Goal: Task Accomplishment & Management: Use online tool/utility

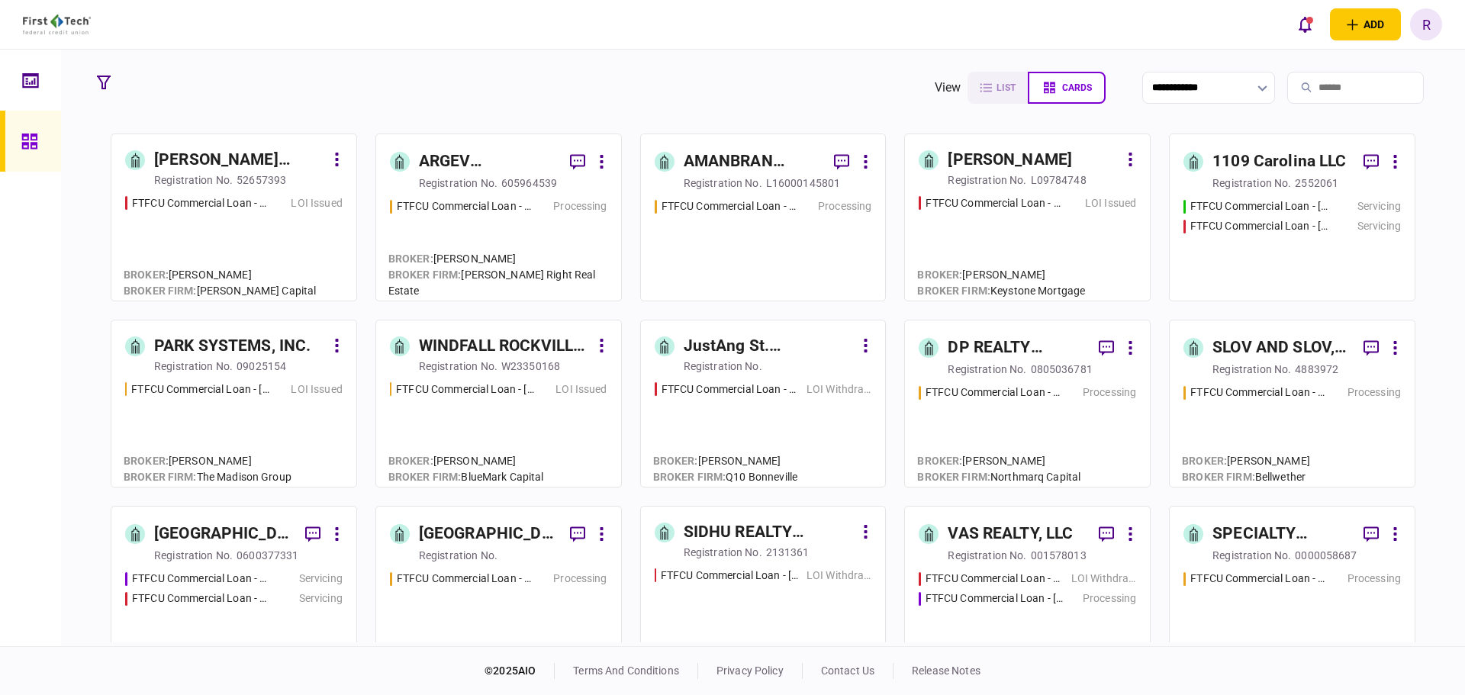
click at [1304, 92] on input "search" at bounding box center [1355, 88] width 137 height 32
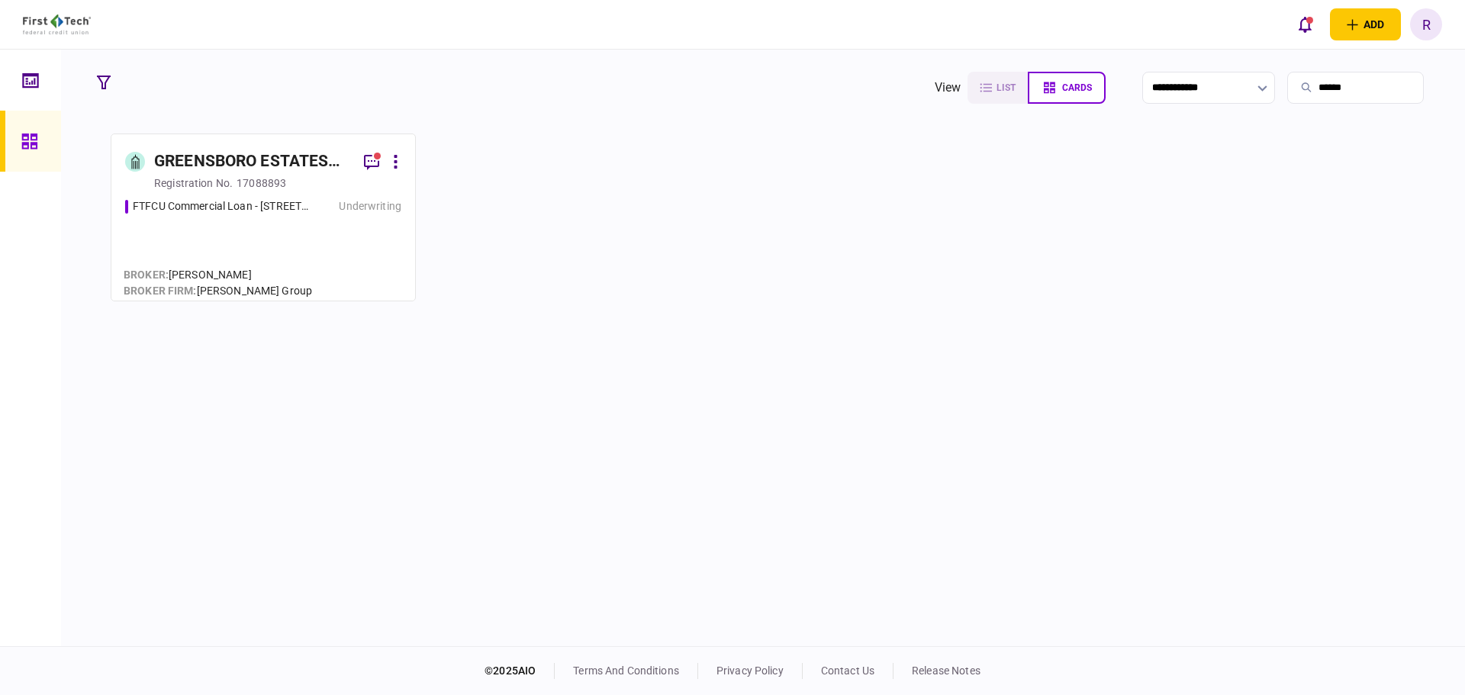
type input "******"
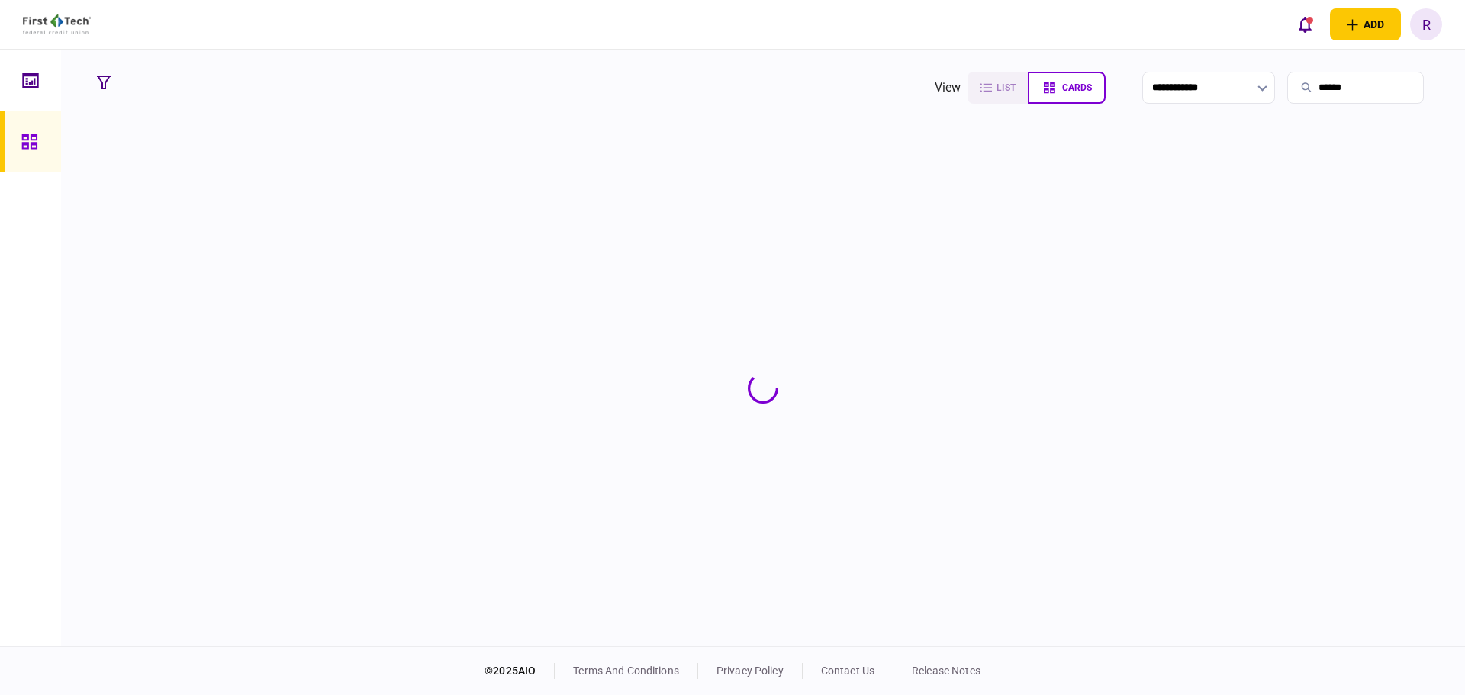
click at [257, 166] on section at bounding box center [762, 388] width 1345 height 509
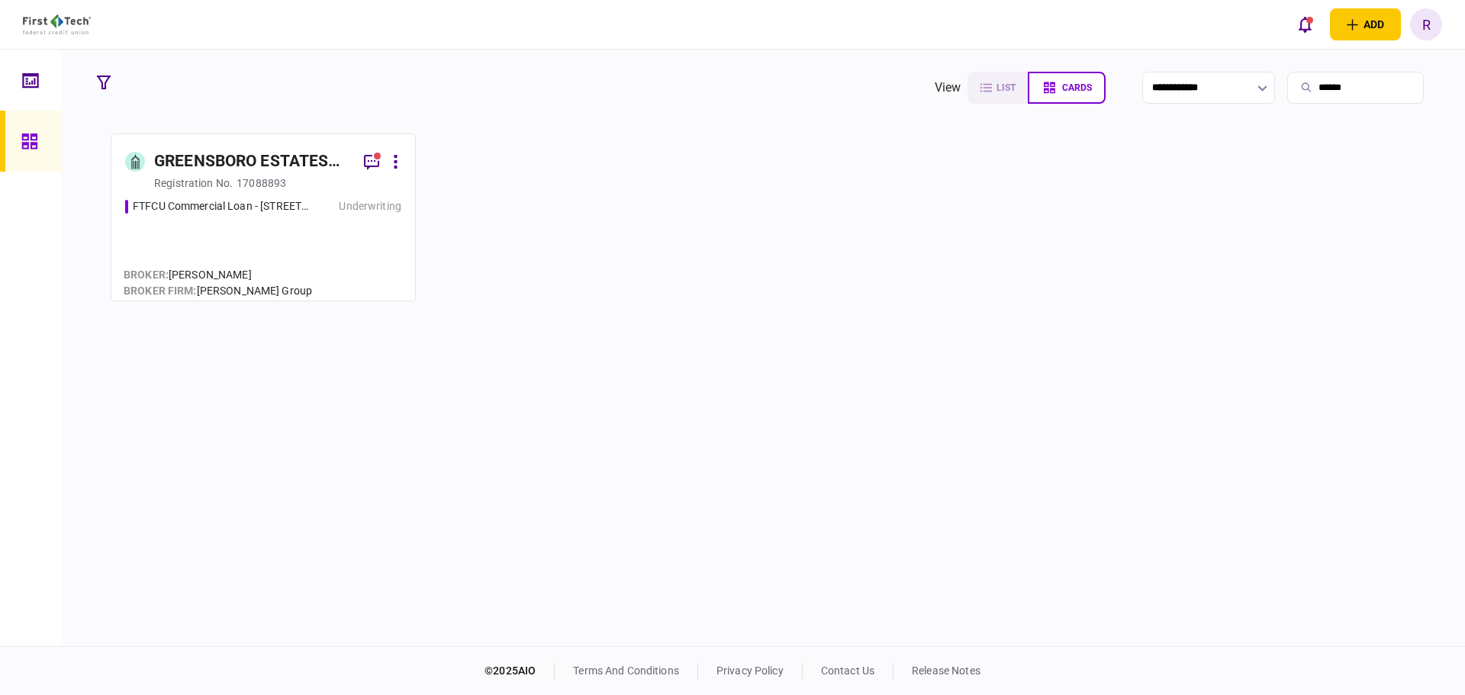
click at [257, 166] on div "GREENSBORO ESTATES LLC" at bounding box center [253, 162] width 198 height 24
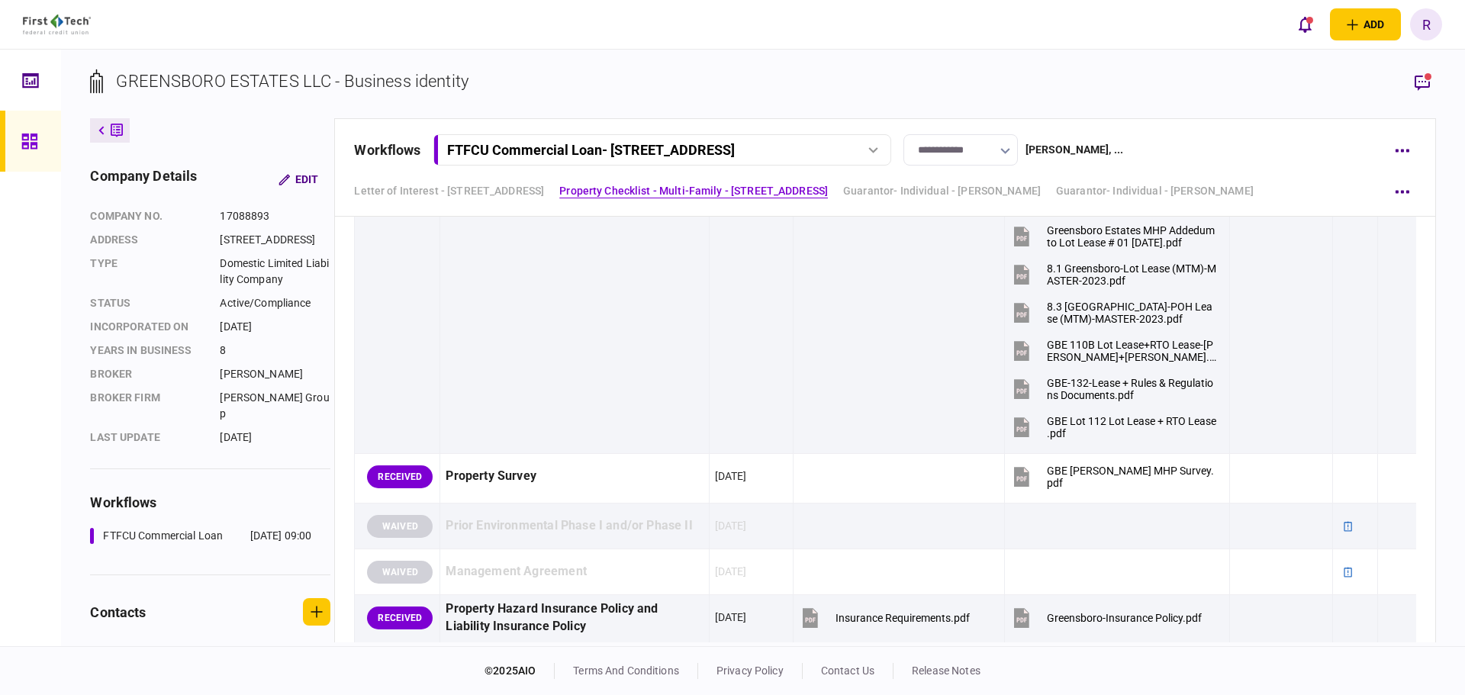
scroll to position [1526, 0]
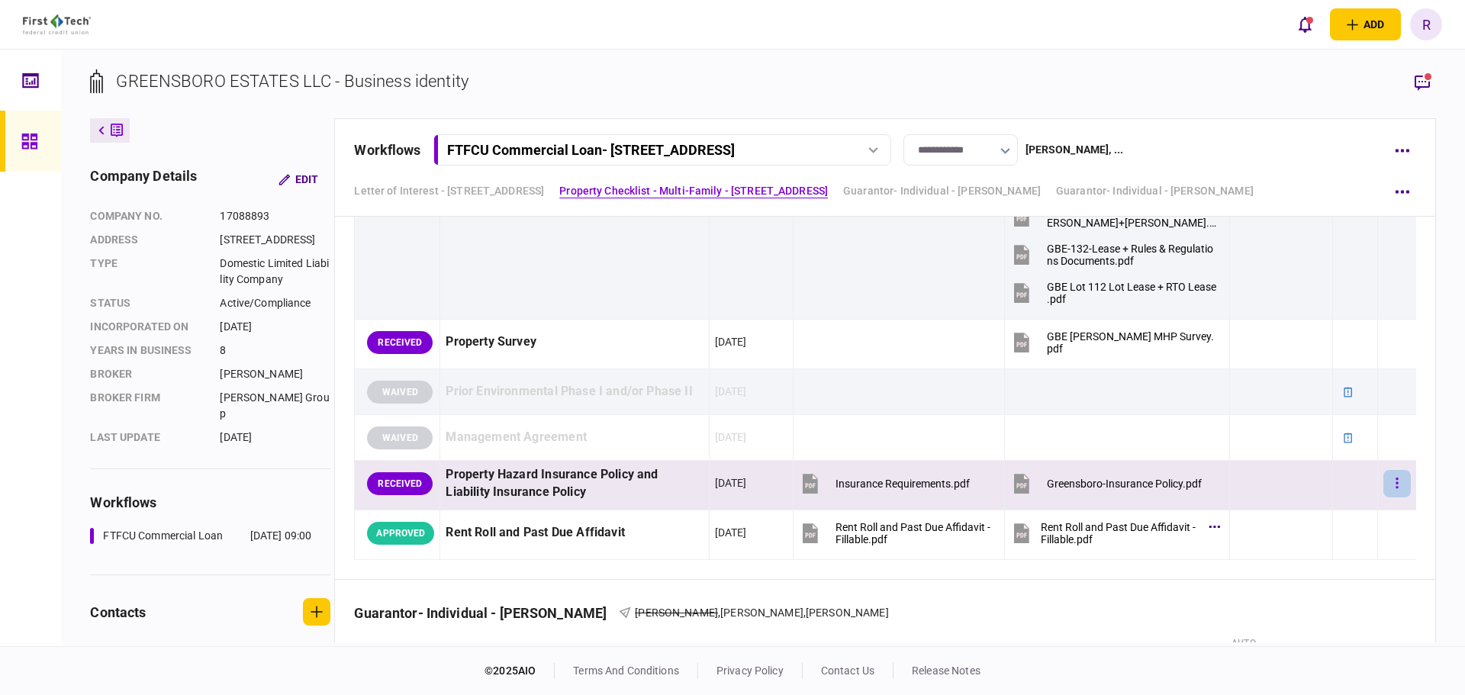
click at [1391, 489] on button "button" at bounding box center [1396, 483] width 27 height 27
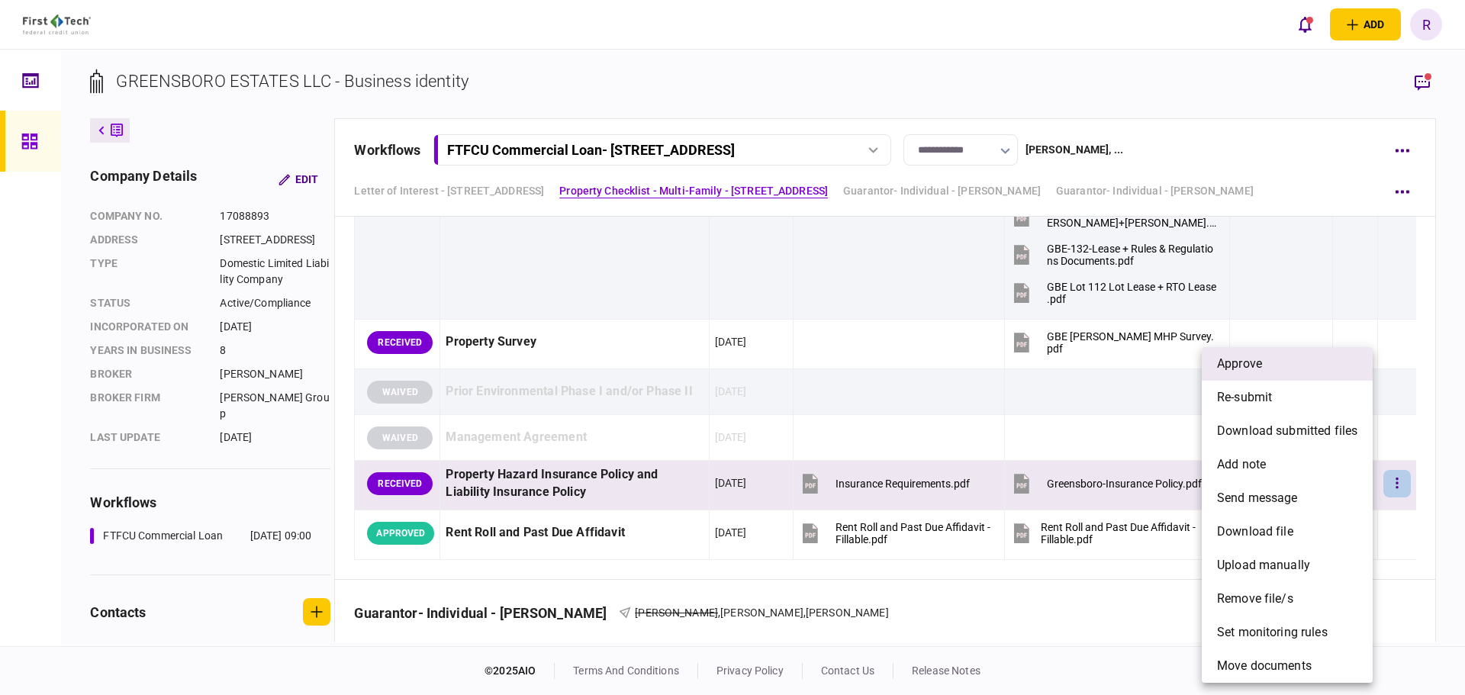
click at [1242, 362] on span "approve" at bounding box center [1239, 364] width 45 height 18
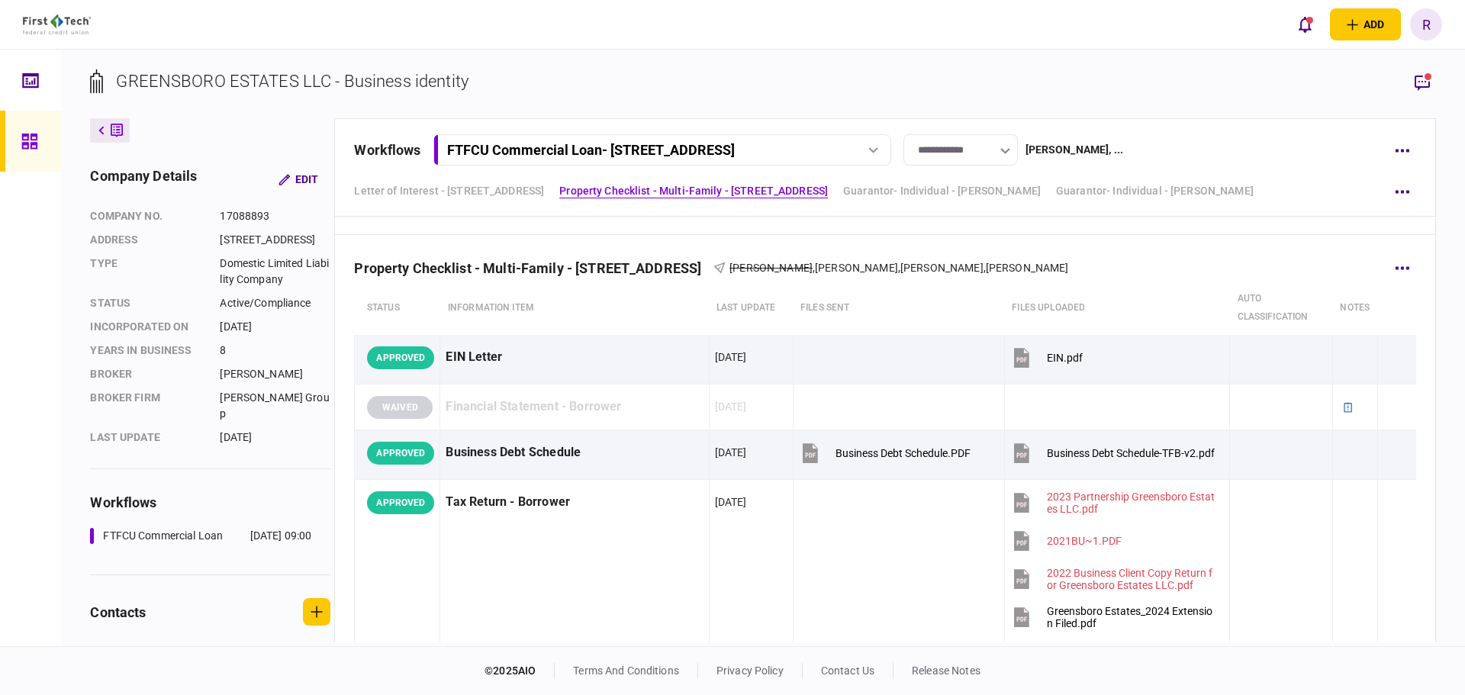
scroll to position [382, 0]
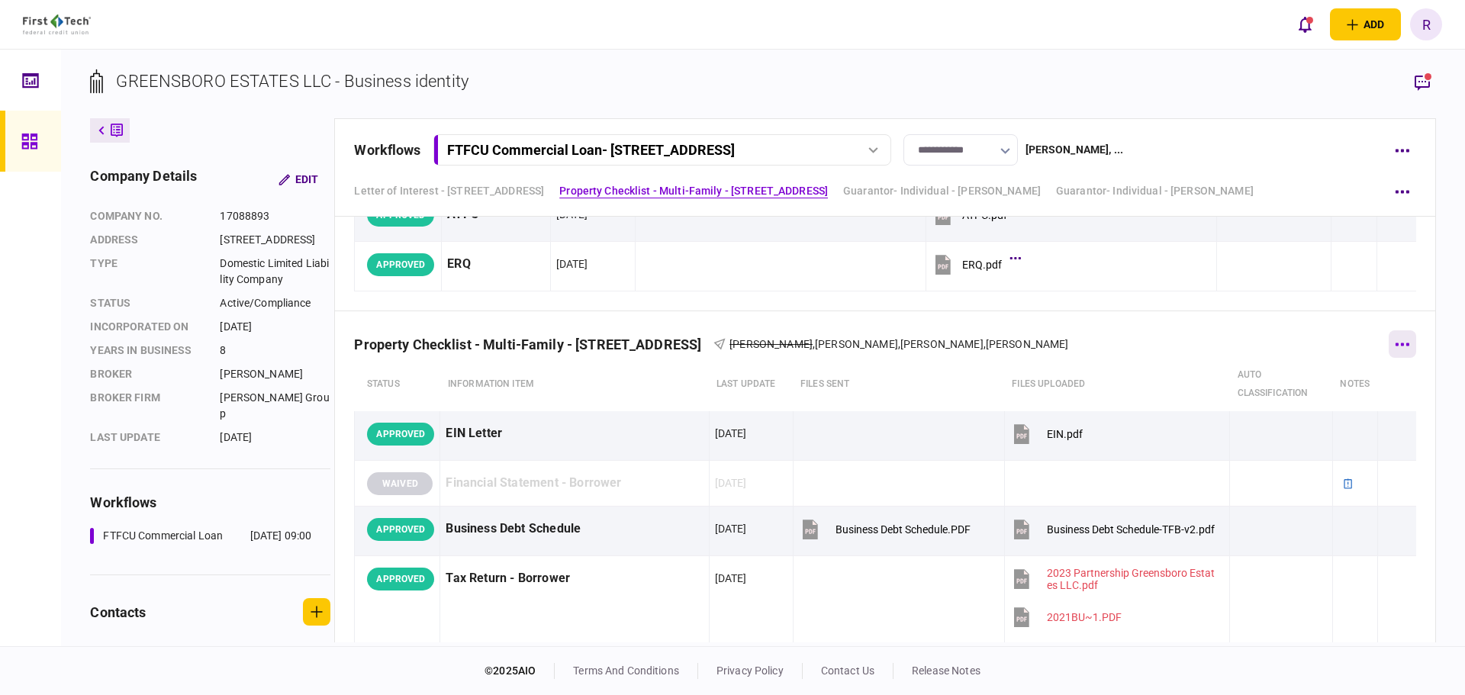
click at [1396, 345] on icon "button" at bounding box center [1402, 345] width 14 height 4
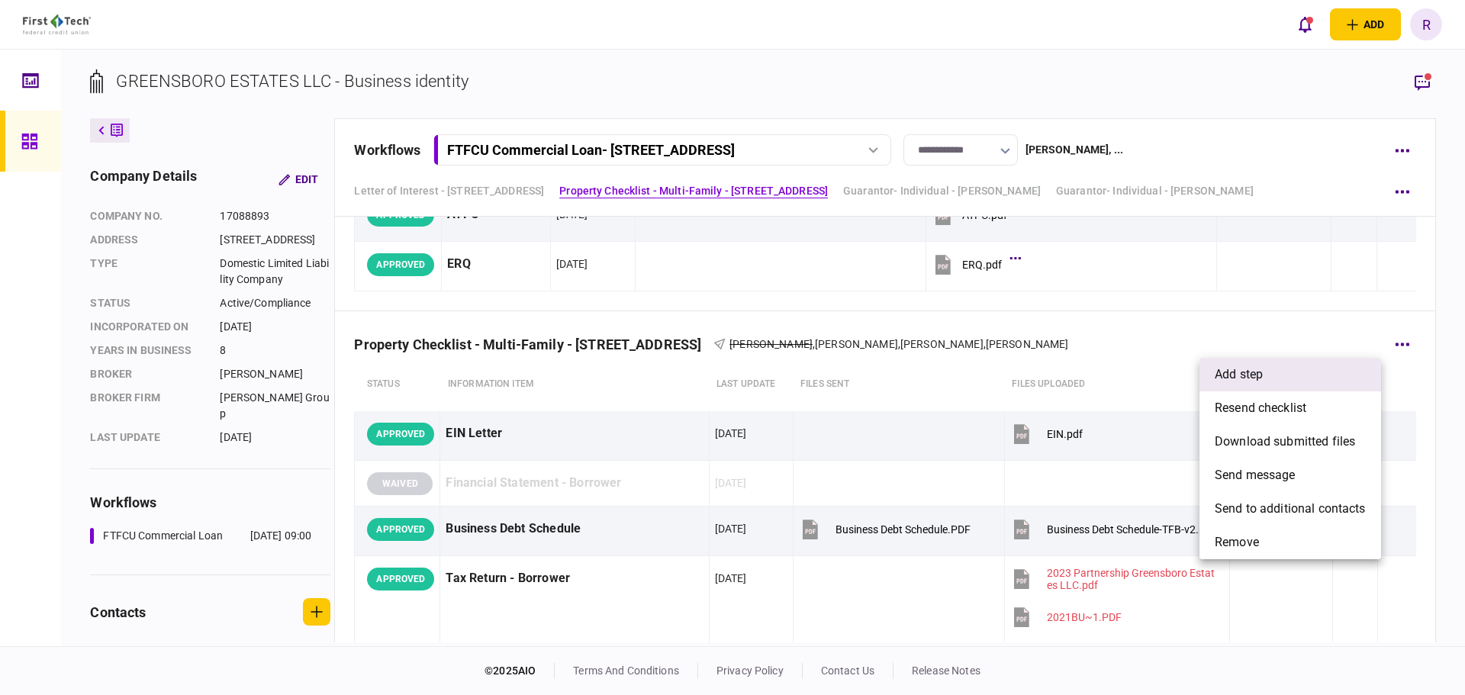
click at [1260, 380] on span "add step" at bounding box center [1239, 374] width 48 height 18
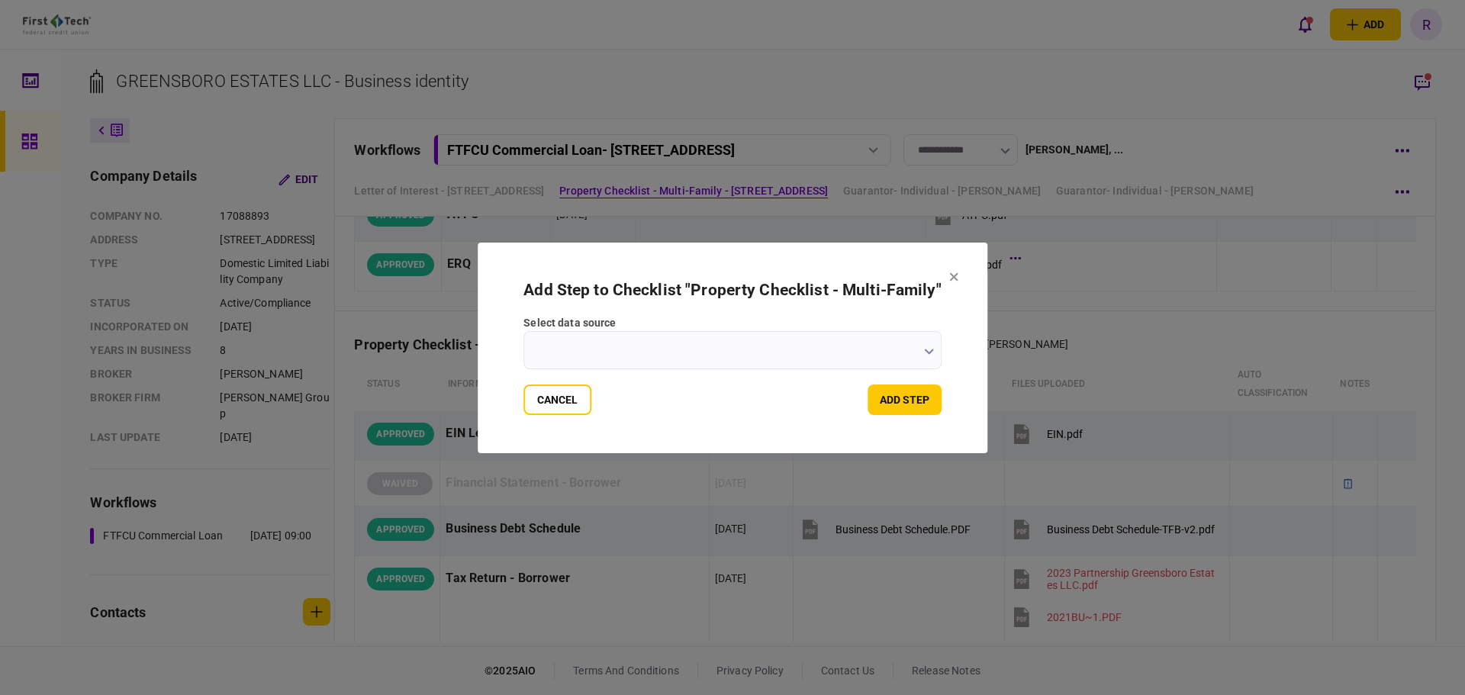
click at [747, 350] on input "select data source" at bounding box center [732, 350] width 418 height 38
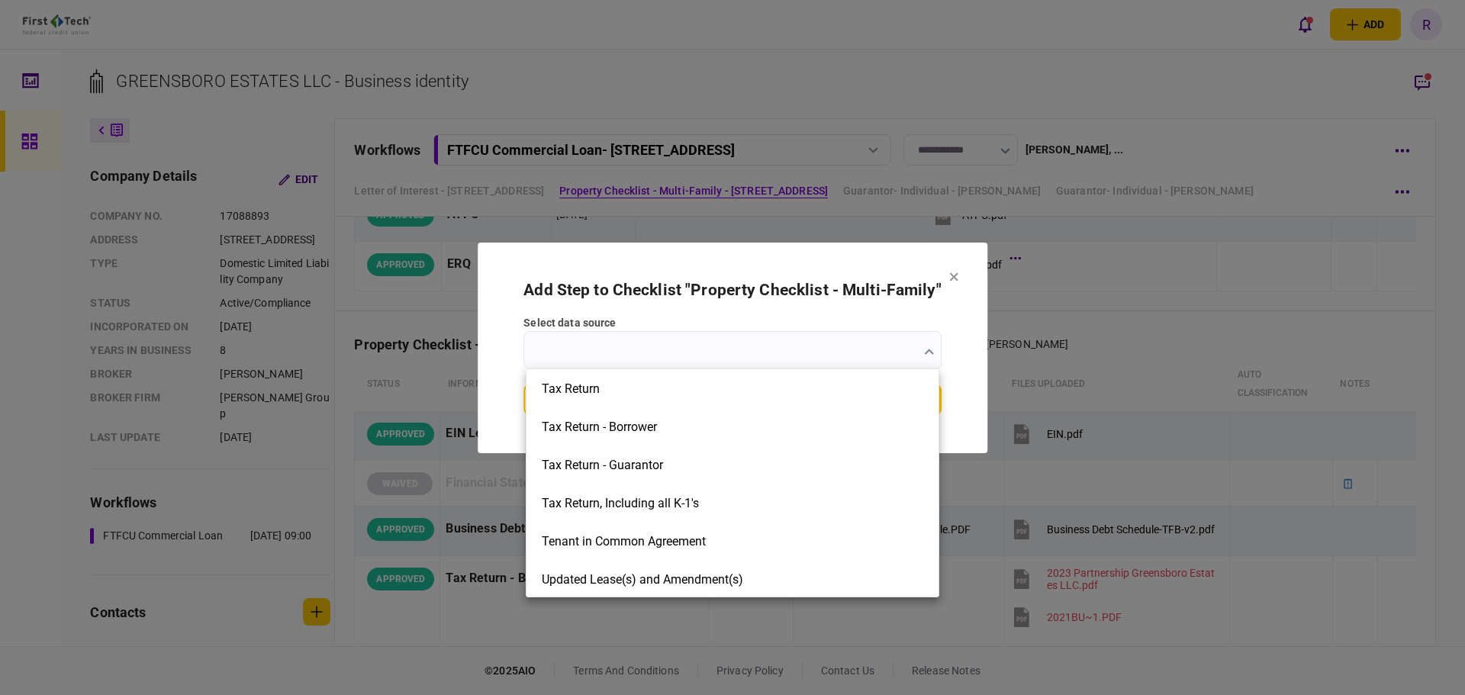
scroll to position [2443, 0]
click at [954, 344] on div at bounding box center [732, 347] width 1465 height 695
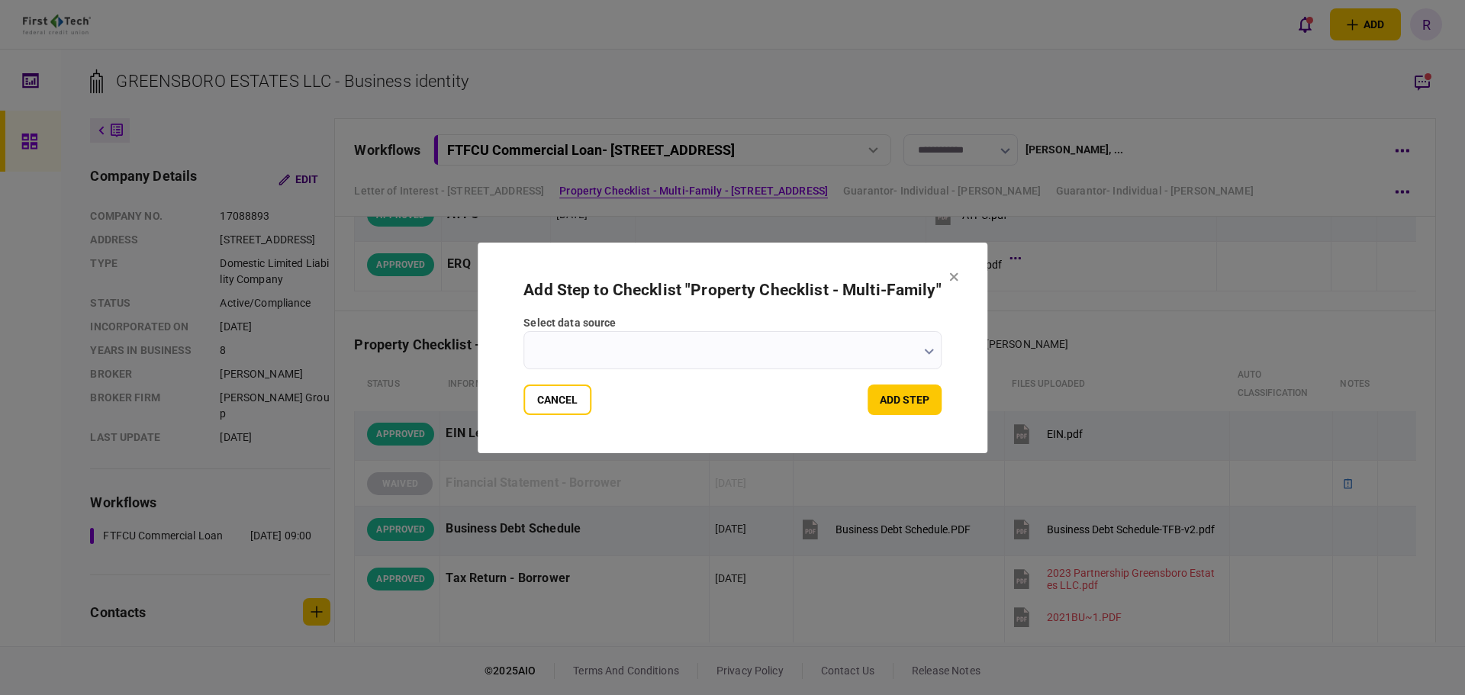
click at [883, 346] on input "select data source" at bounding box center [732, 350] width 418 height 38
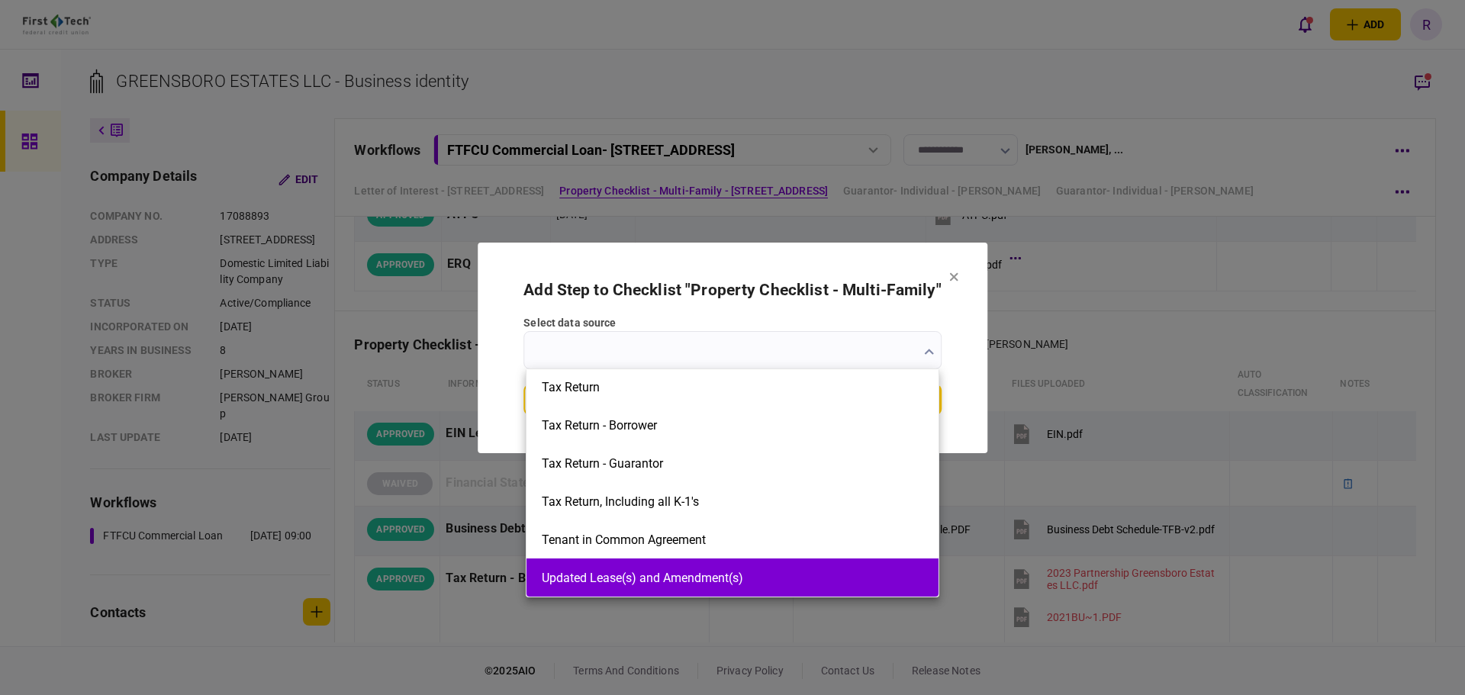
click at [692, 577] on button "Updated Lease(s) and Amendment(s)" at bounding box center [733, 578] width 382 height 14
type input "**********"
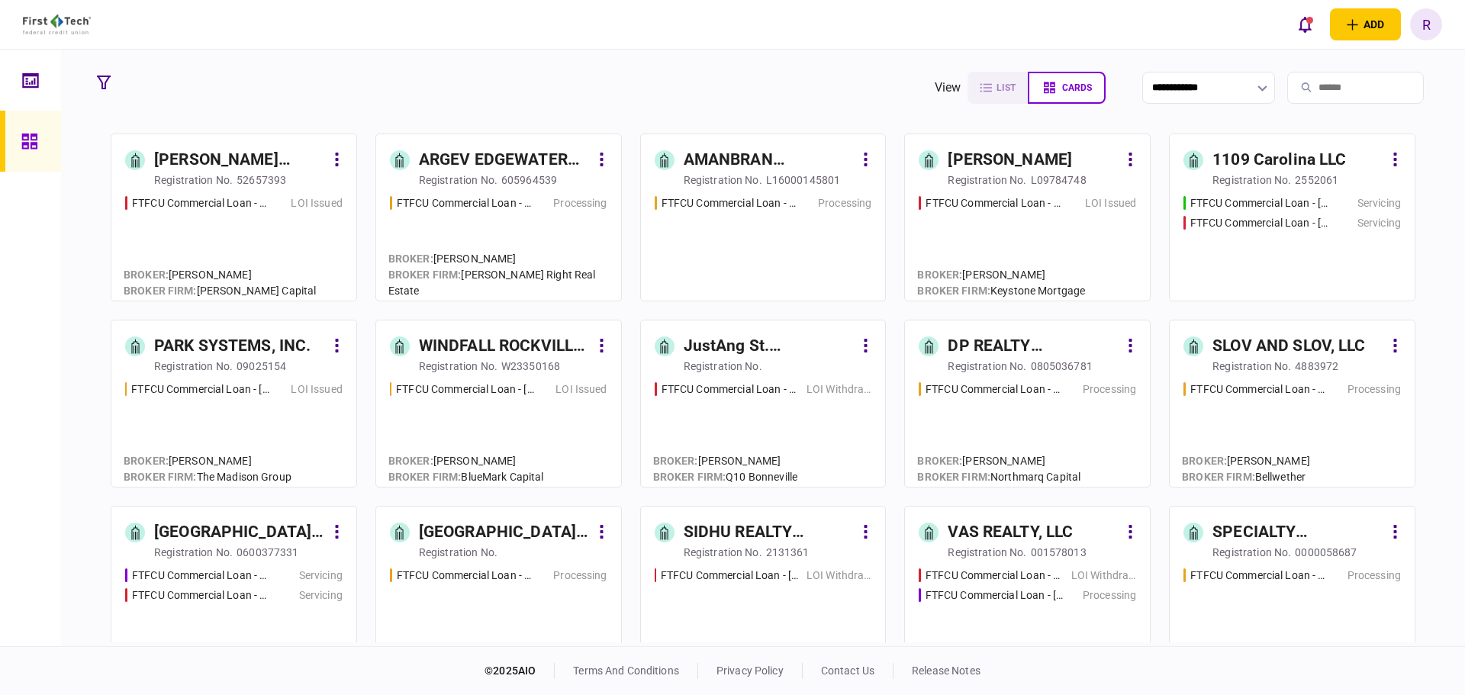
click at [1337, 92] on input "search" at bounding box center [1355, 88] width 137 height 32
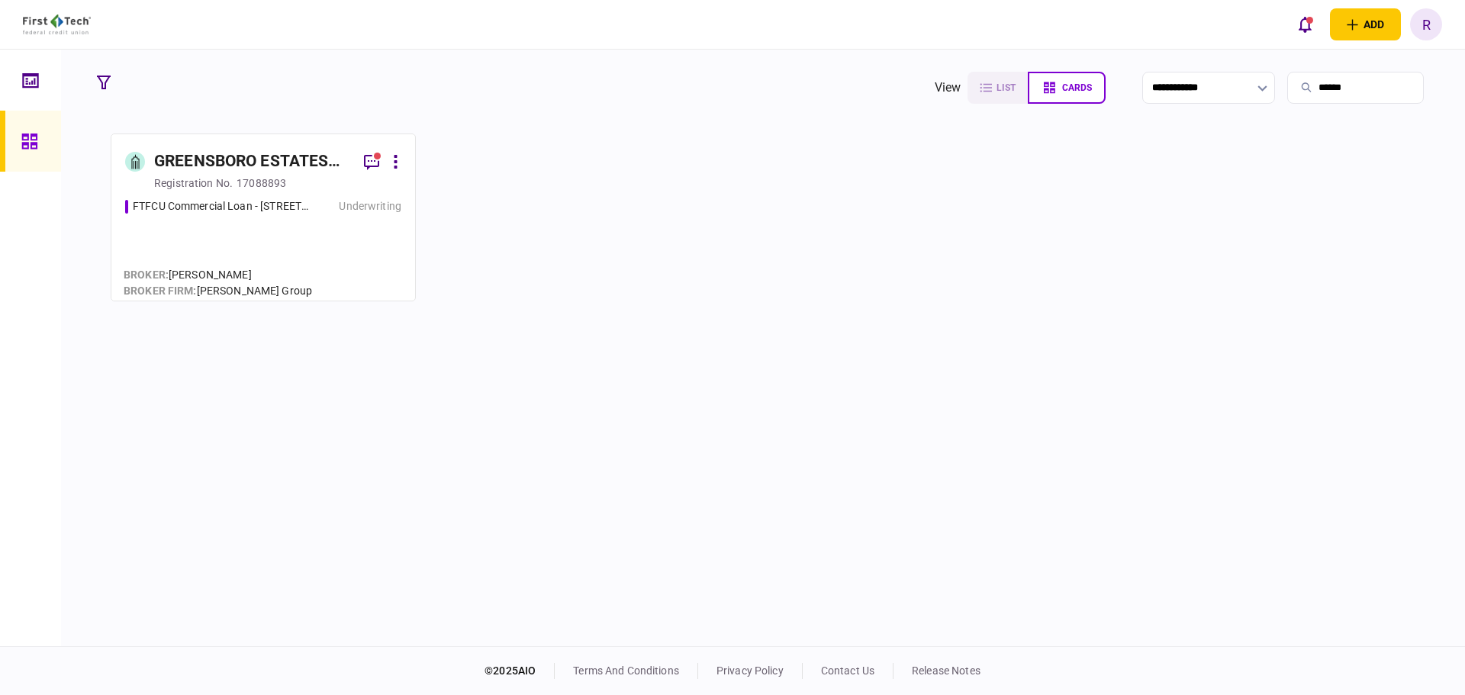
type input "******"
click at [282, 168] on div "GREENSBORO ESTATES LLC" at bounding box center [253, 162] width 198 height 24
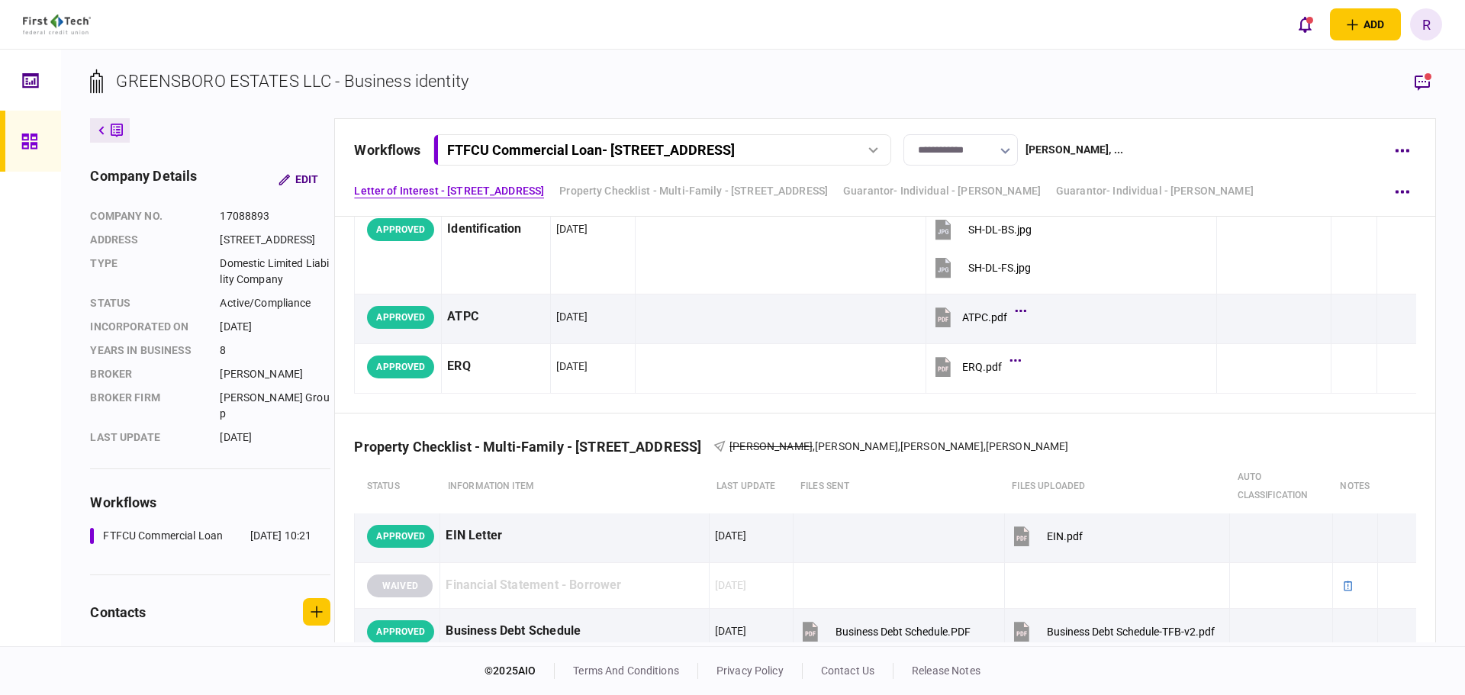
scroll to position [382, 0]
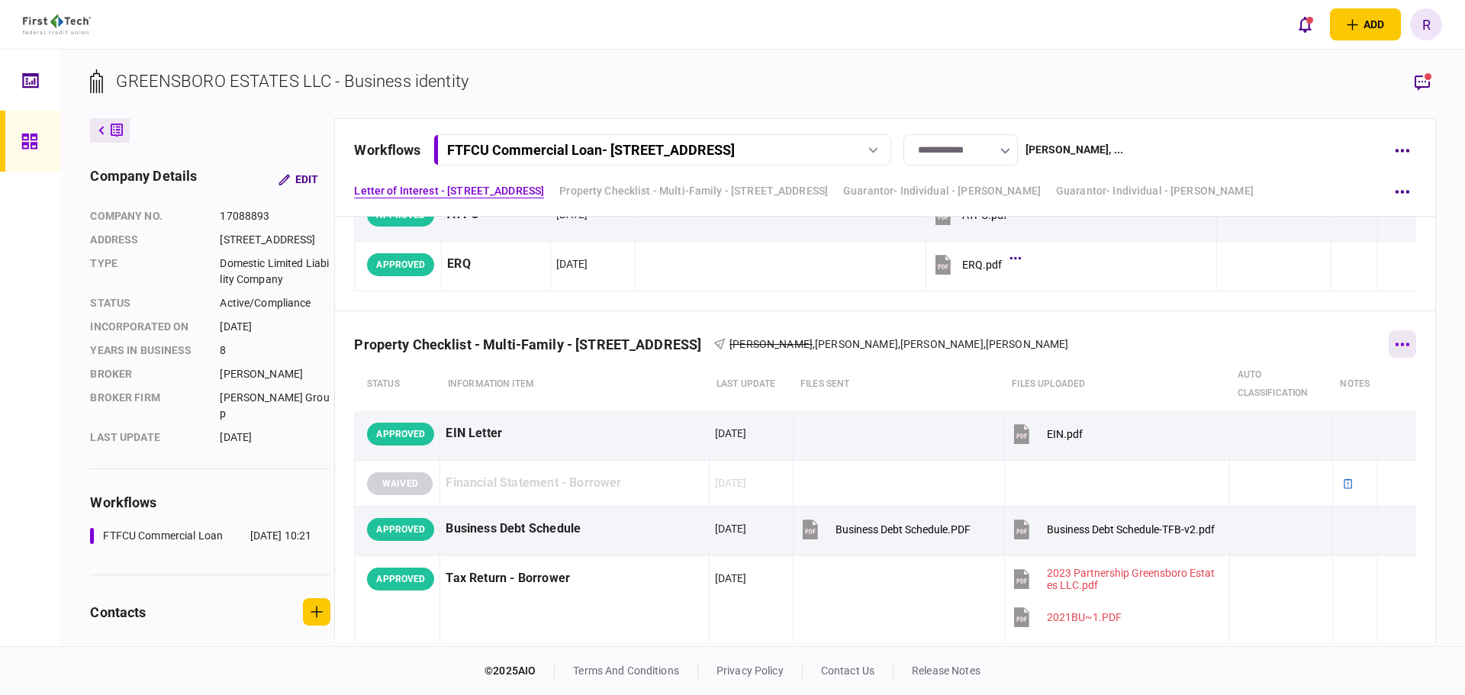
click at [1402, 346] on button "button" at bounding box center [1402, 343] width 27 height 27
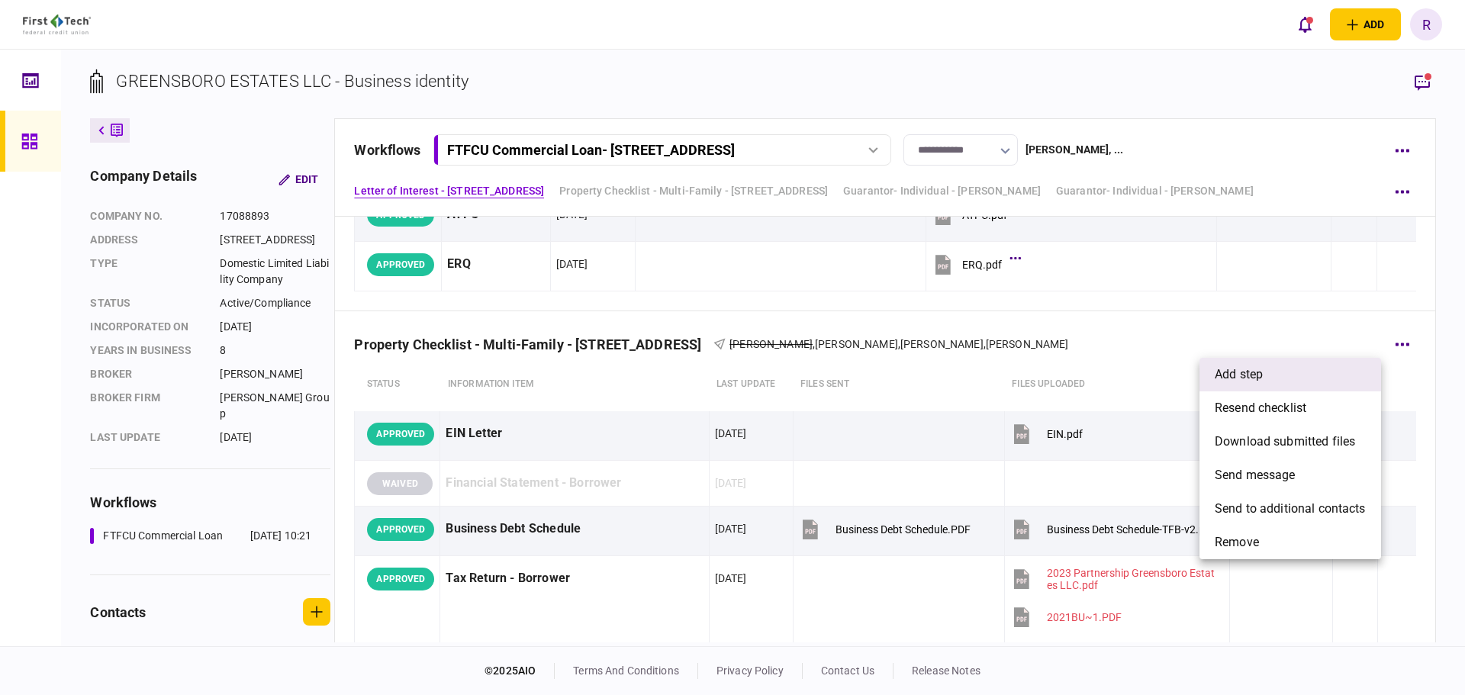
click at [1275, 381] on li "add step" at bounding box center [1290, 375] width 182 height 34
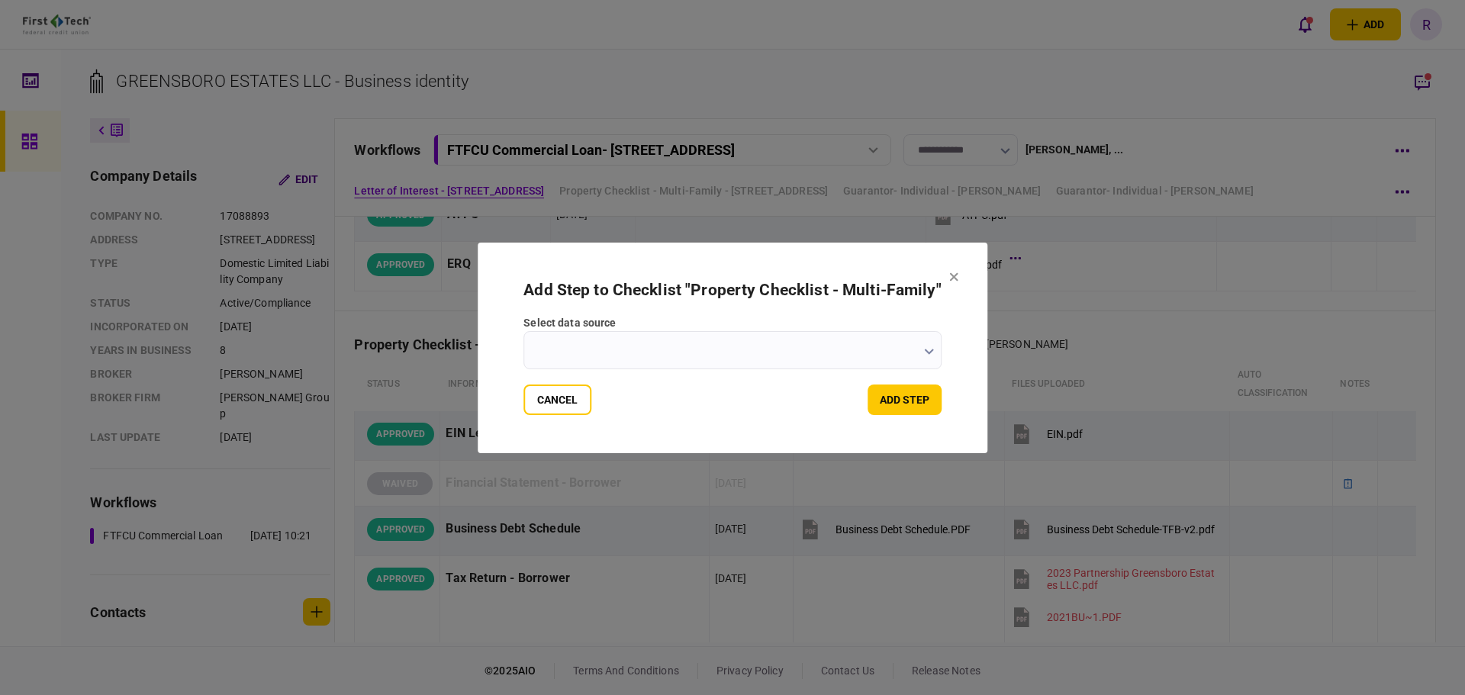
click at [805, 366] on input "select data source" at bounding box center [732, 350] width 418 height 38
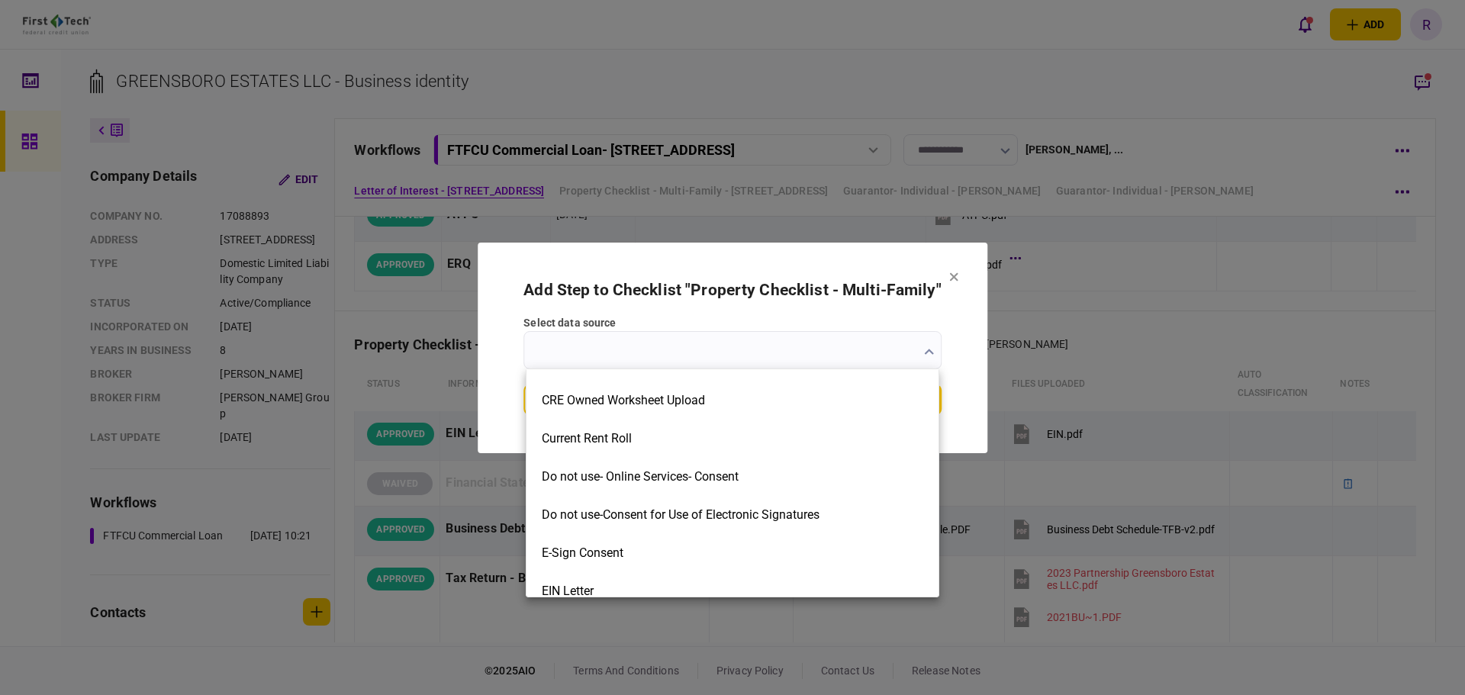
scroll to position [534, 0]
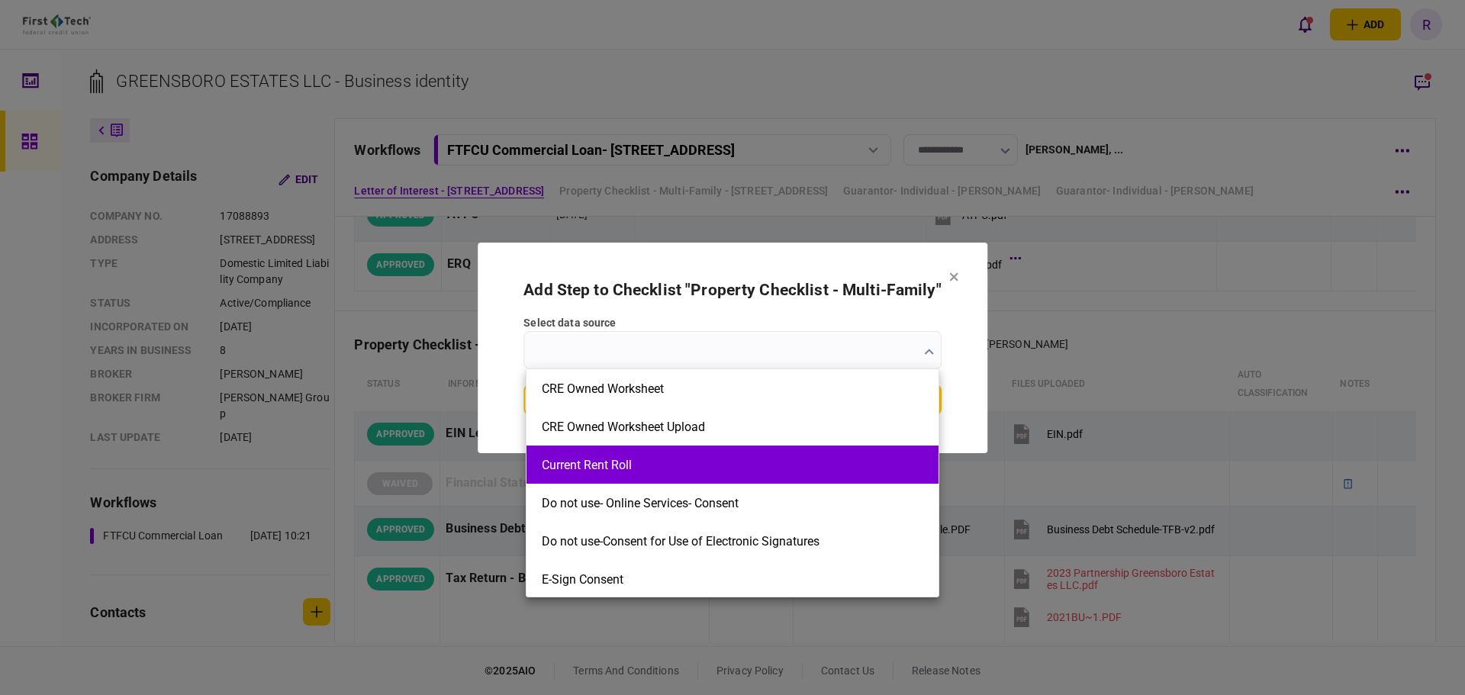
click at [667, 466] on button "Current Rent Roll" at bounding box center [733, 465] width 382 height 14
type input "**********"
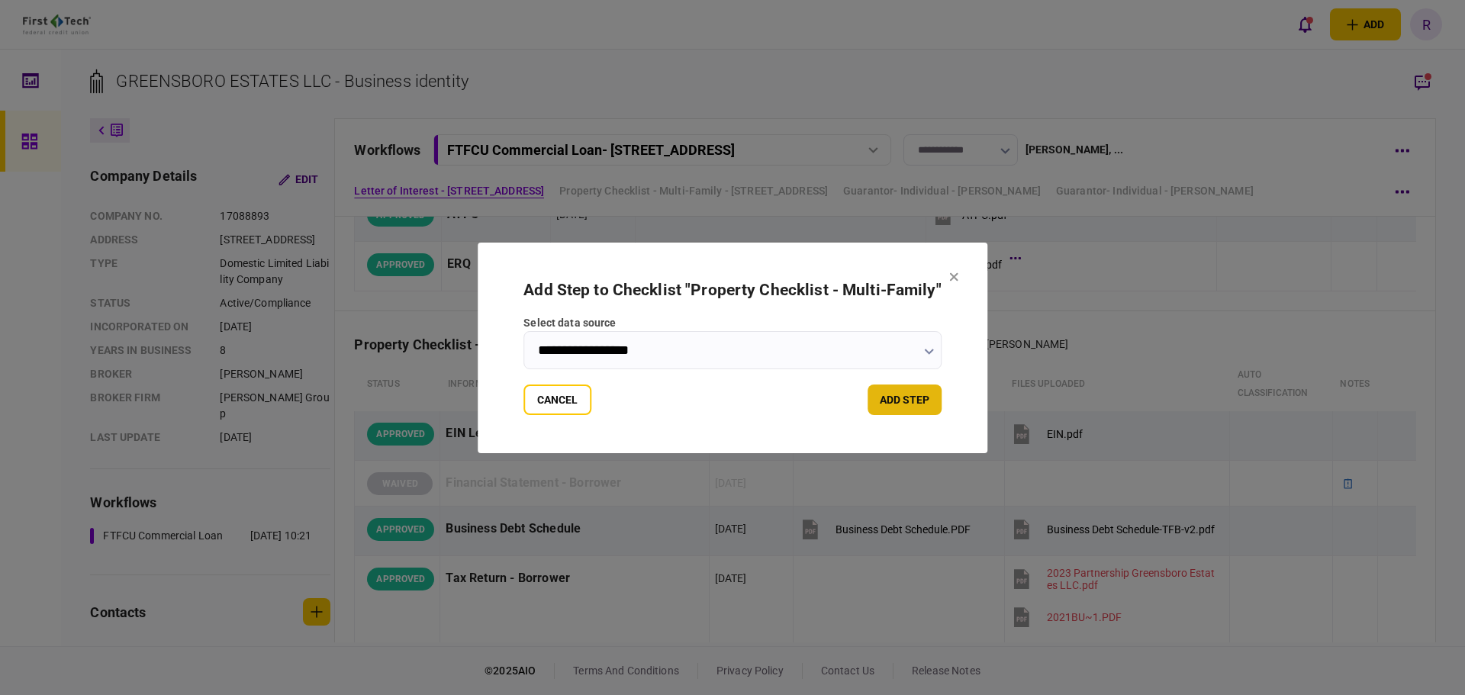
click at [908, 400] on button "add step" at bounding box center [905, 400] width 74 height 31
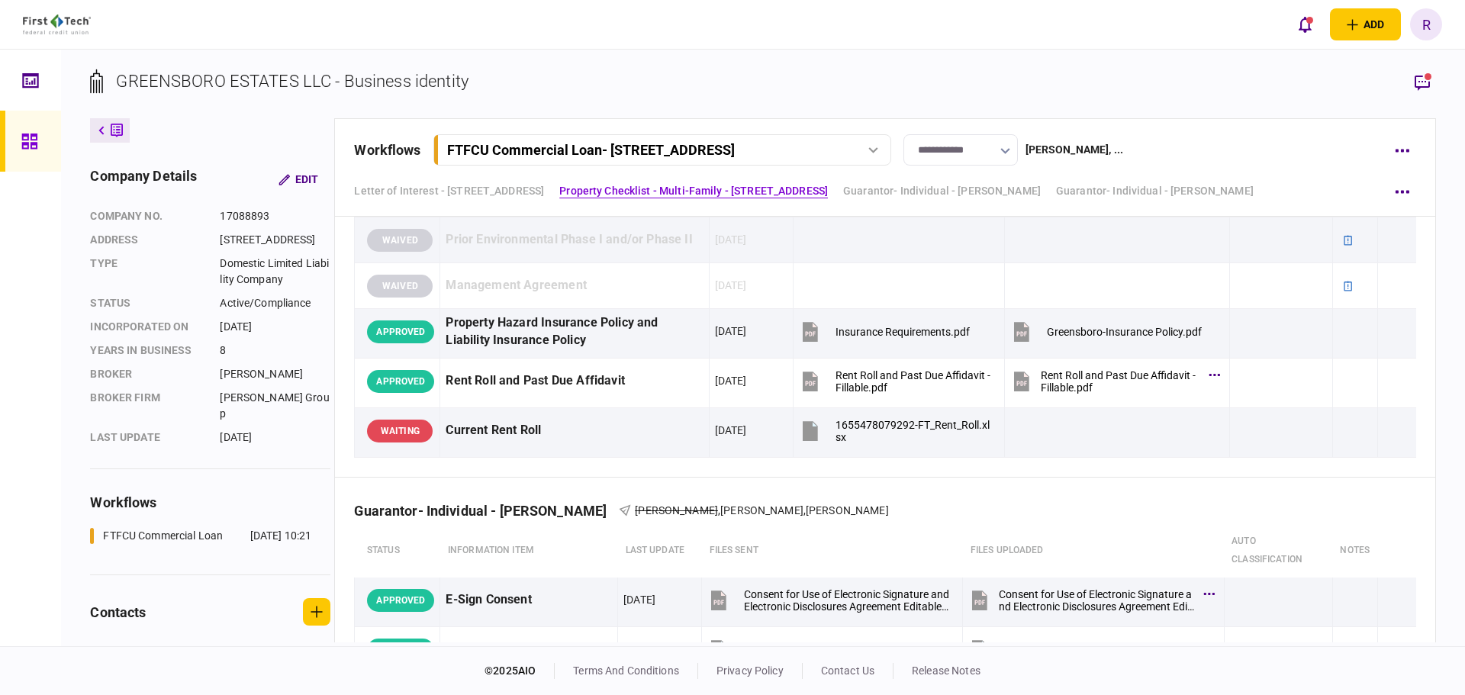
scroll to position [1679, 0]
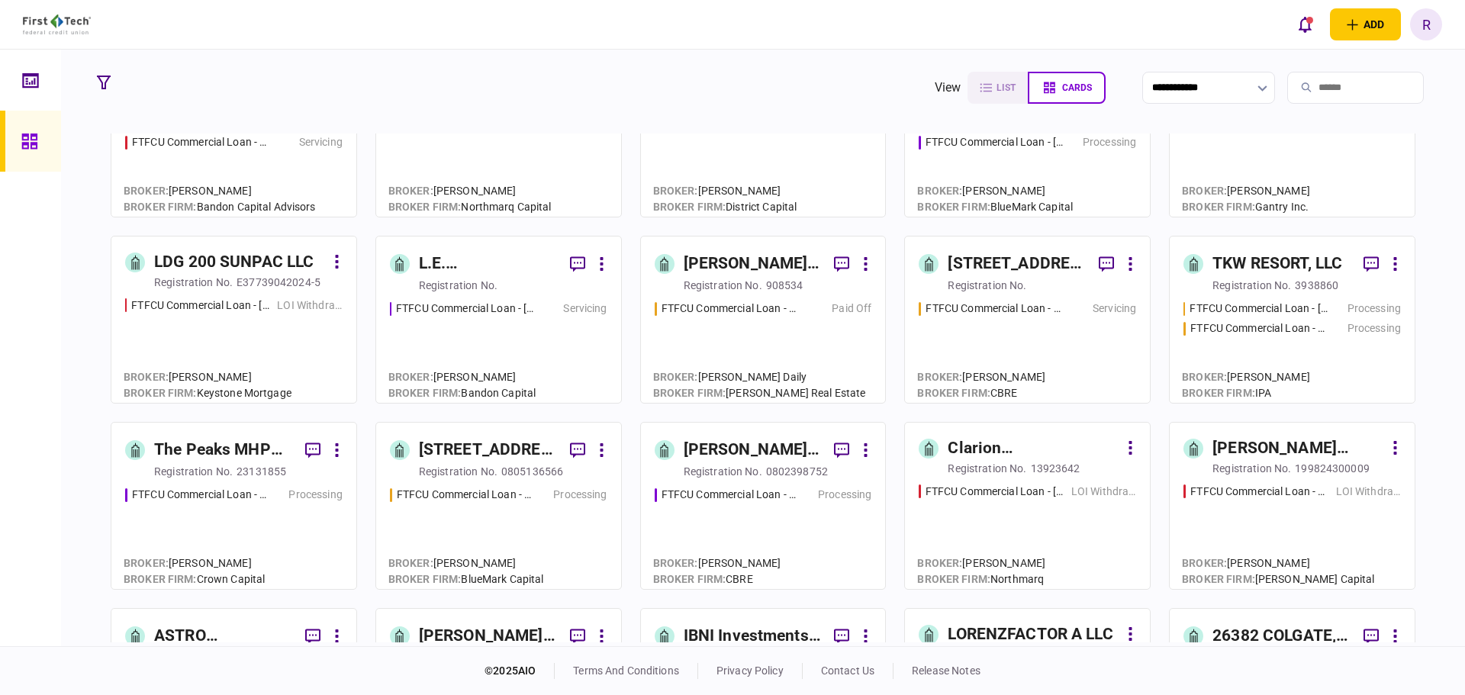
scroll to position [458, 0]
click at [750, 454] on div "[PERSON_NAME] & [PERSON_NAME] PROPERTY HOLDINGS, LLC" at bounding box center [753, 448] width 139 height 24
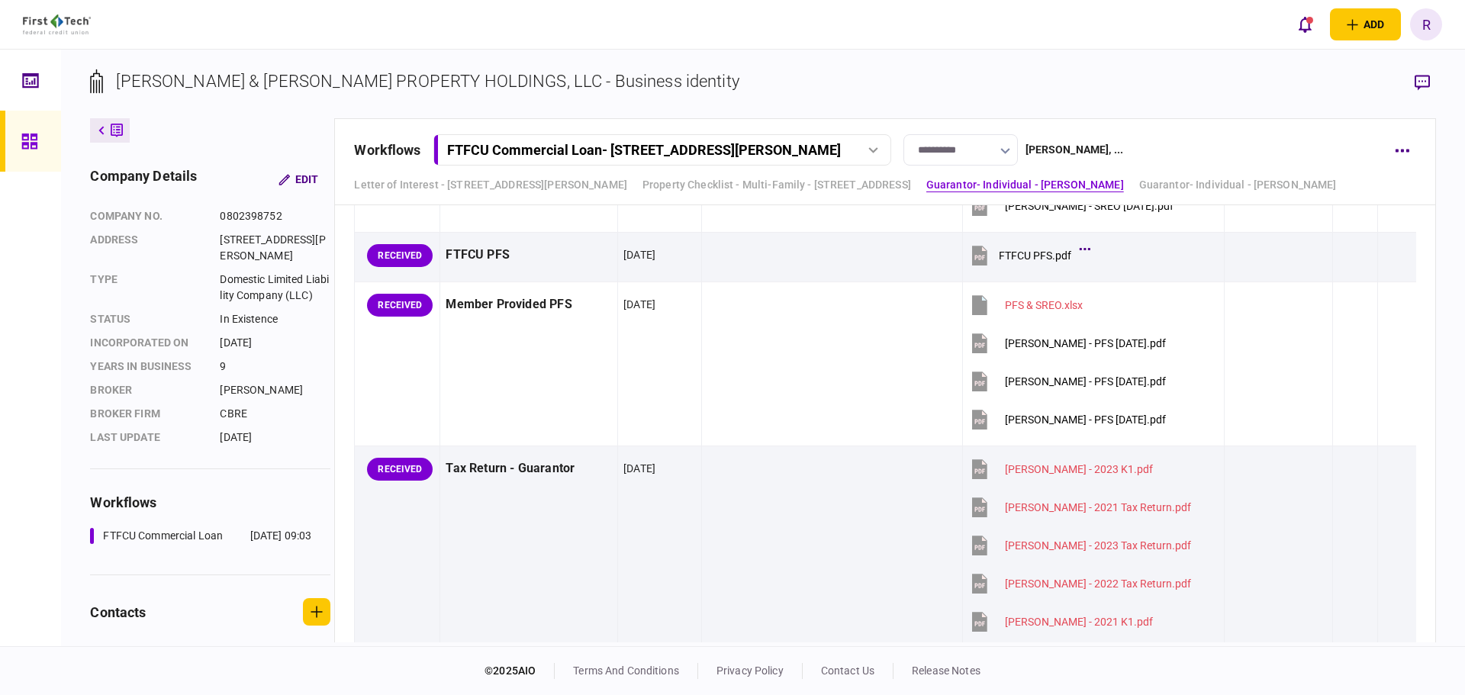
scroll to position [3052, 0]
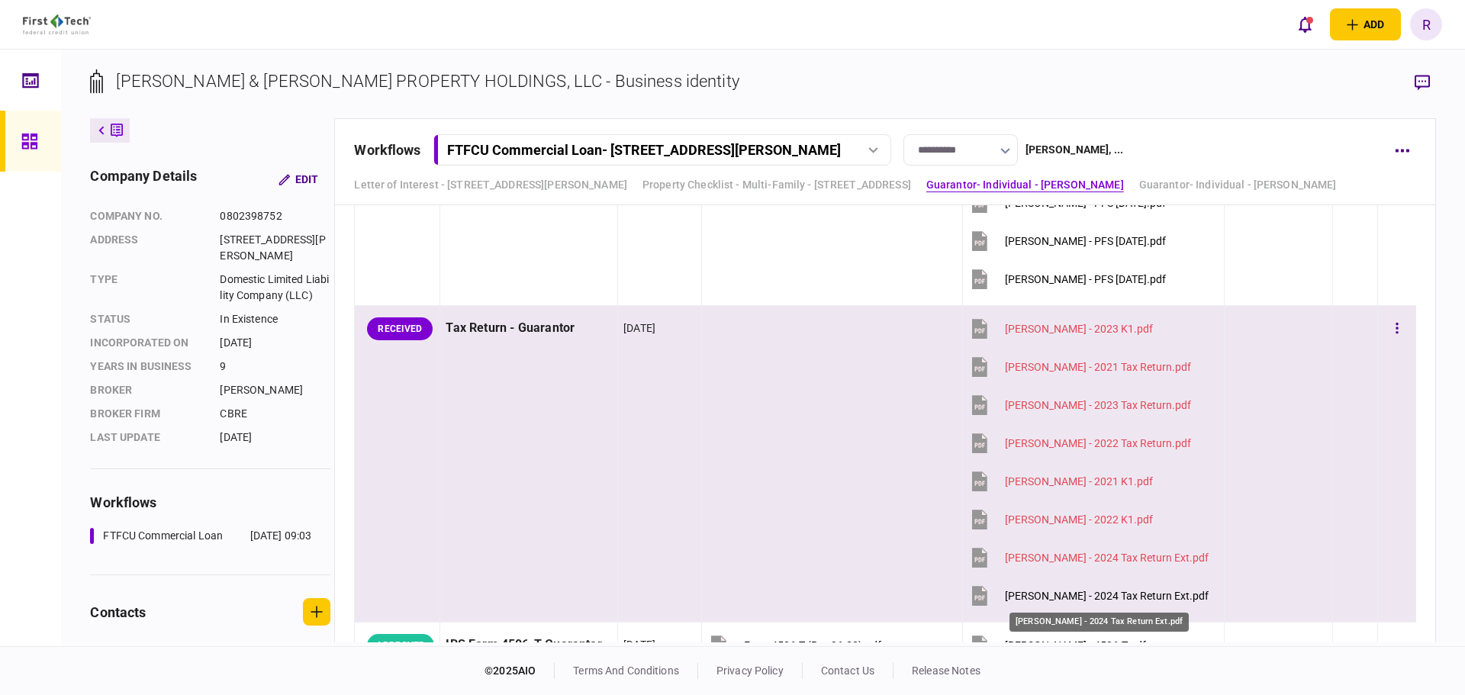
click at [1140, 594] on div "[PERSON_NAME] - 2024 Tax Return Ext.pdf" at bounding box center [1107, 596] width 204 height 12
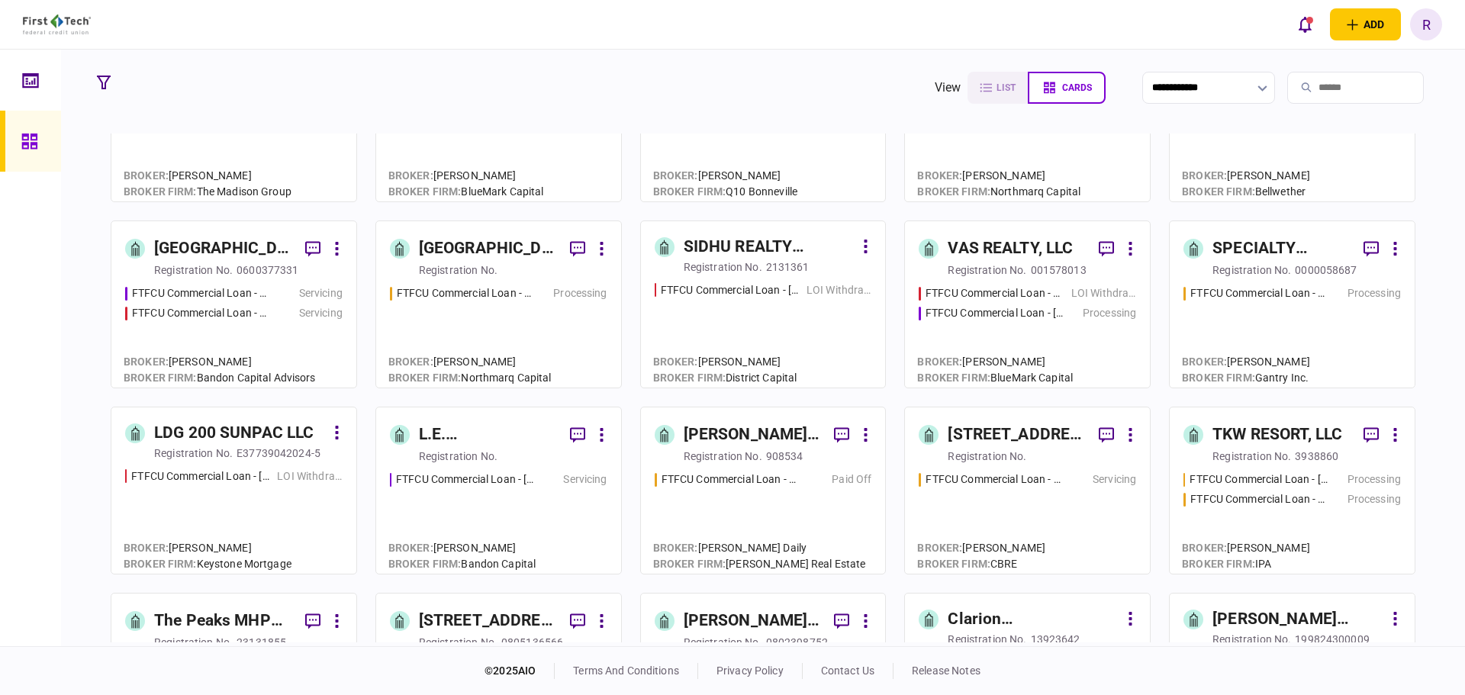
scroll to position [382, 0]
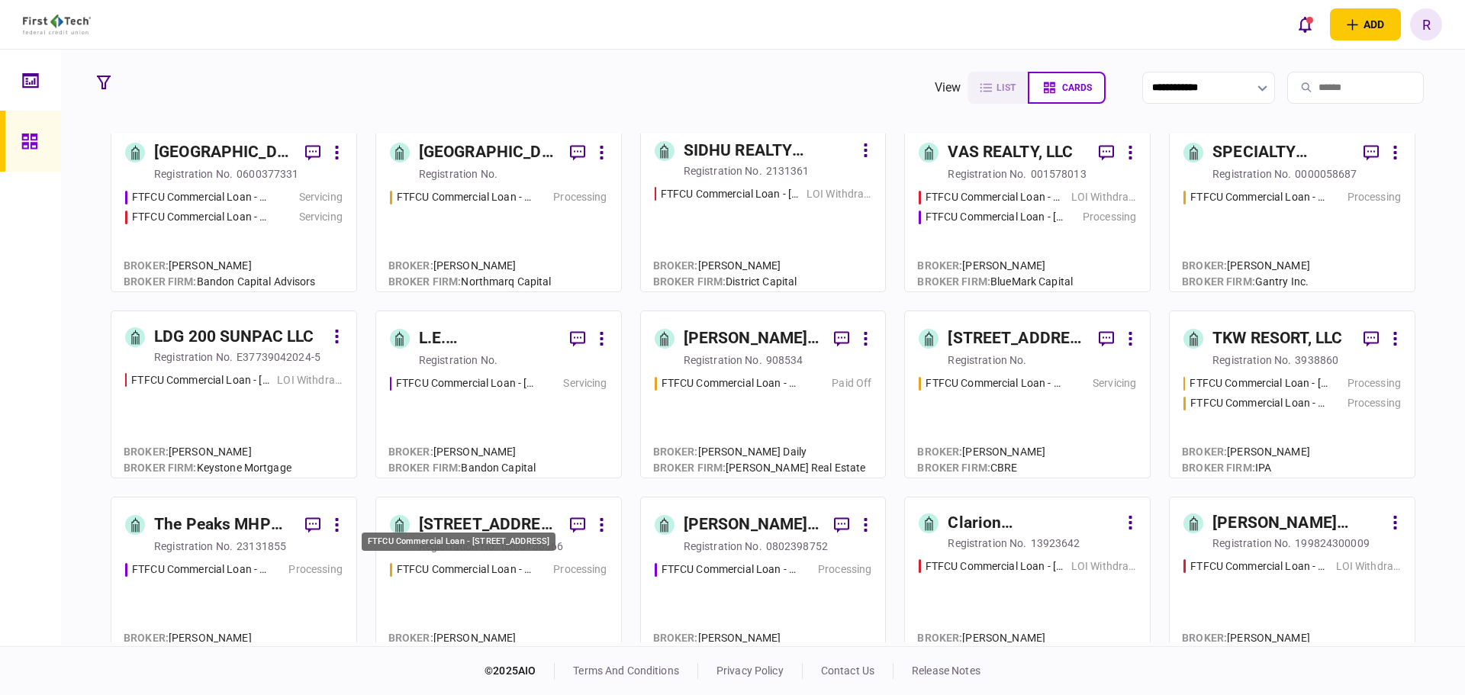
drag, startPoint x: 494, startPoint y: 562, endPoint x: 503, endPoint y: 536, distance: 27.3
click at [503, 536] on div "FTFCU Commercial Loan - [STREET_ADDRESS]" at bounding box center [459, 542] width 194 height 19
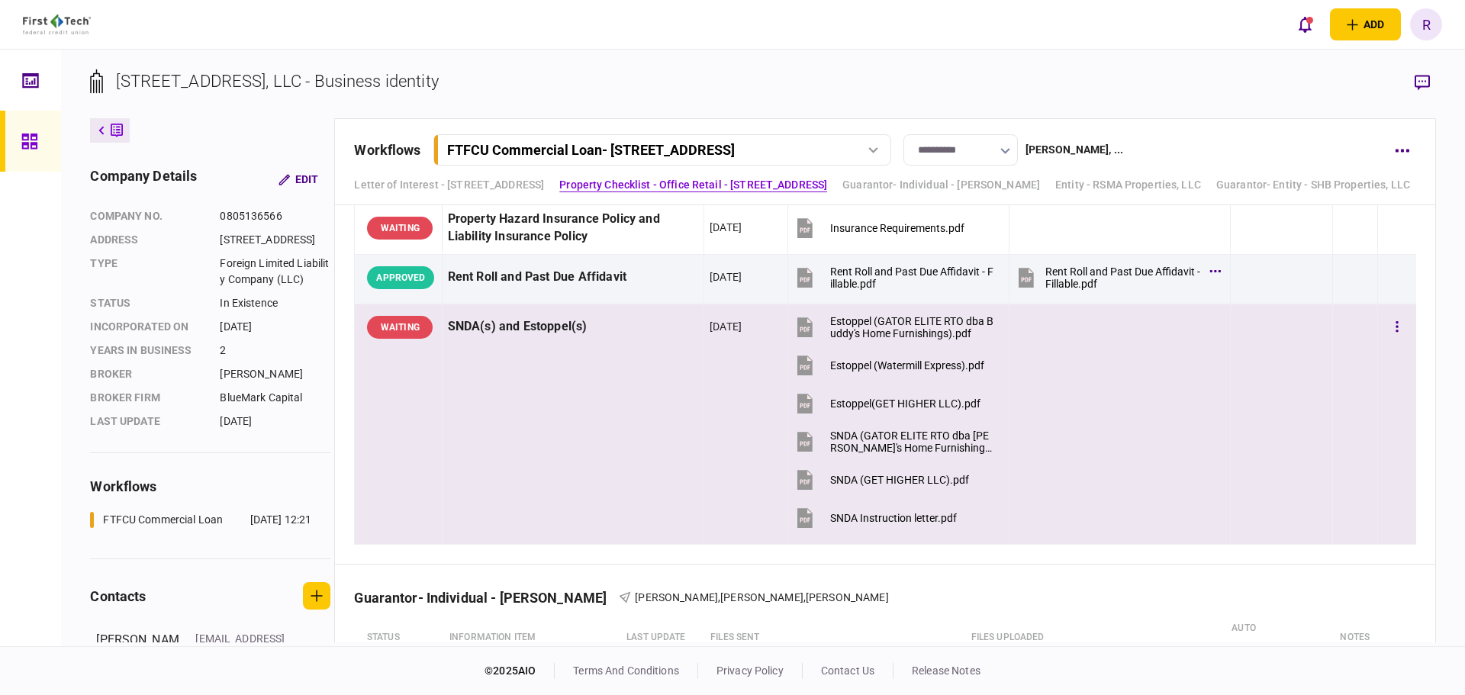
scroll to position [1831, 0]
